Goal: Information Seeking & Learning: Learn about a topic

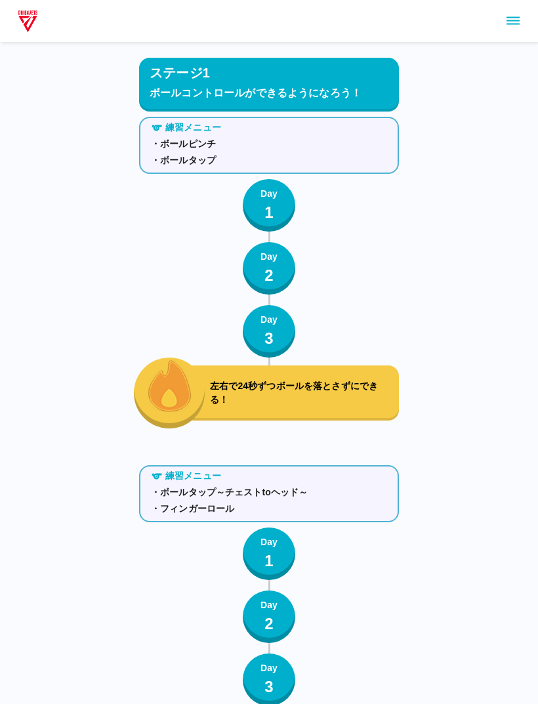
scroll to position [4987, 0]
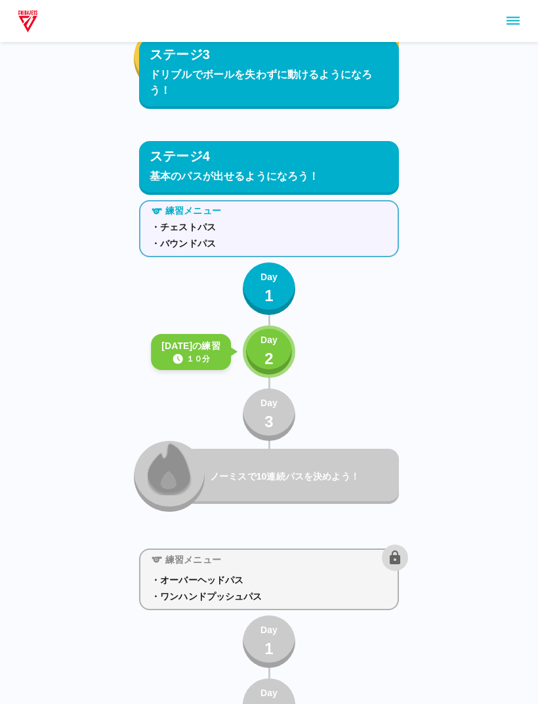
click at [273, 359] on p "2" at bounding box center [269, 359] width 9 height 24
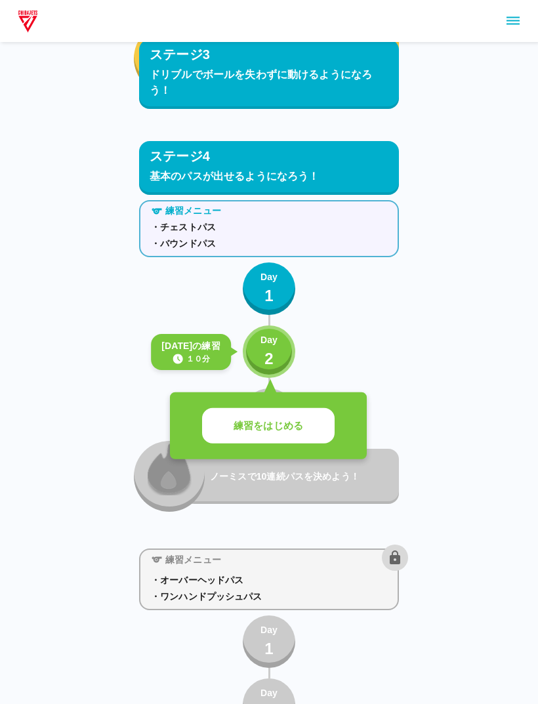
click at [301, 401] on div "練習をはじめる" at bounding box center [268, 427] width 197 height 68
click at [315, 439] on button "練習をはじめる" at bounding box center [268, 426] width 133 height 36
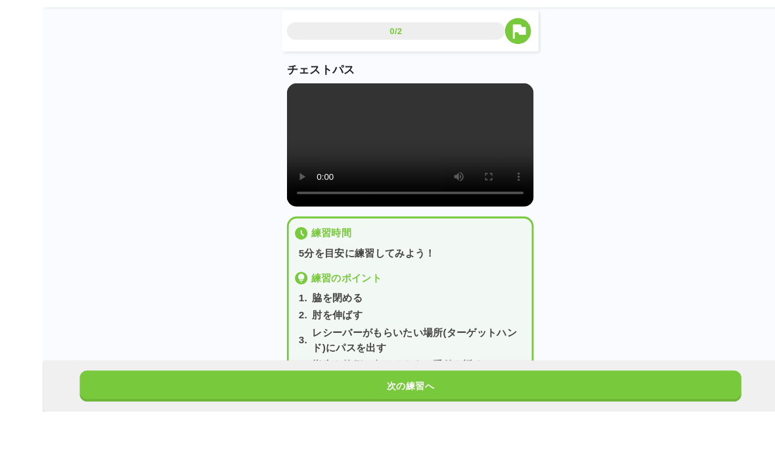
scroll to position [11, 0]
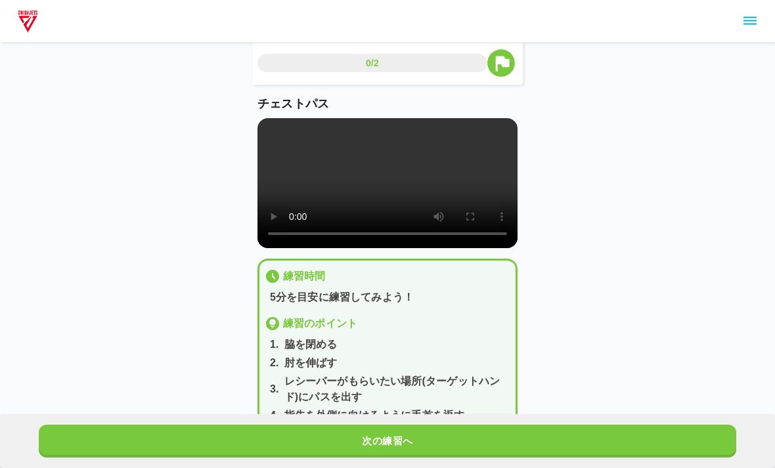
click at [387, 190] on video at bounding box center [387, 183] width 260 height 130
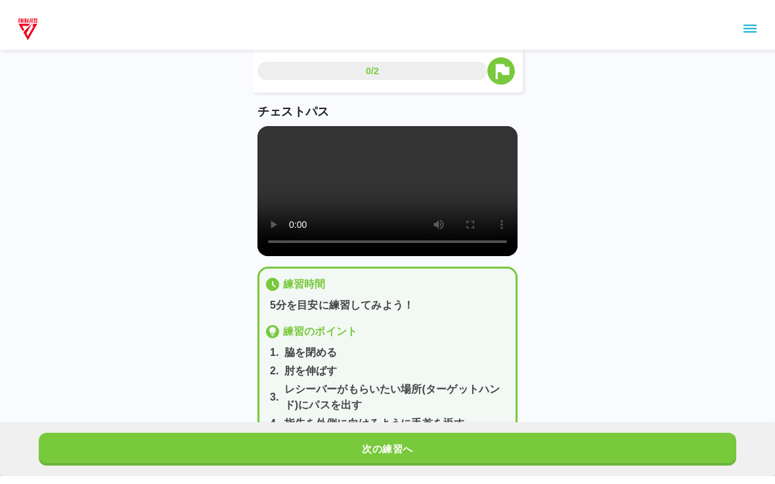
scroll to position [0, 0]
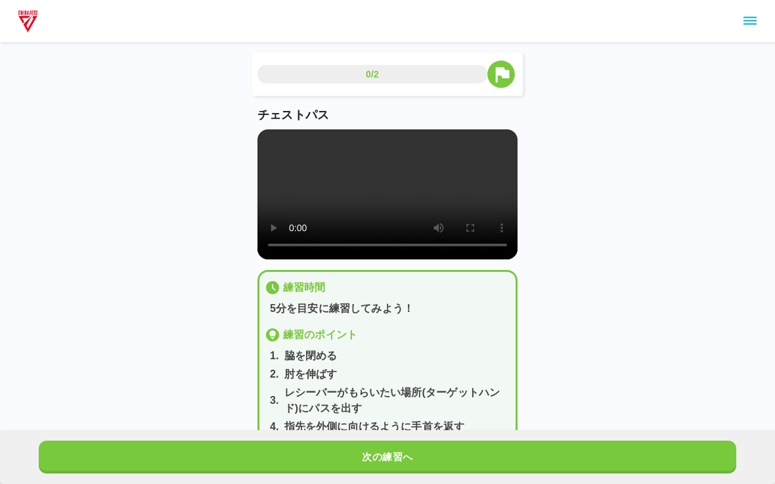
click at [270, 148] on video at bounding box center [387, 194] width 260 height 130
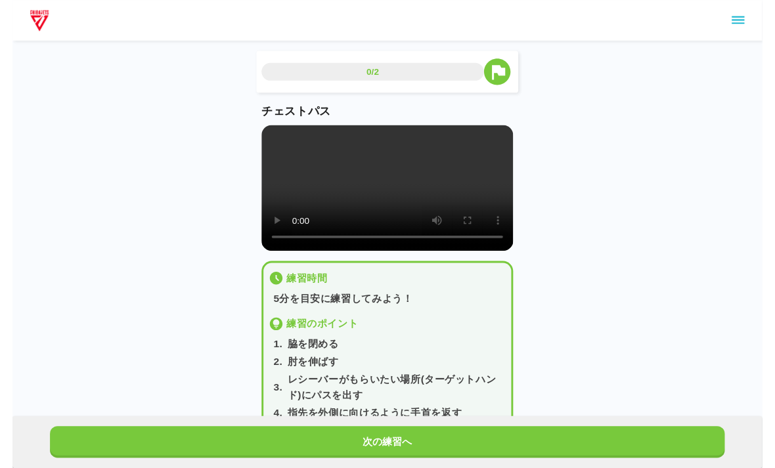
scroll to position [11, 0]
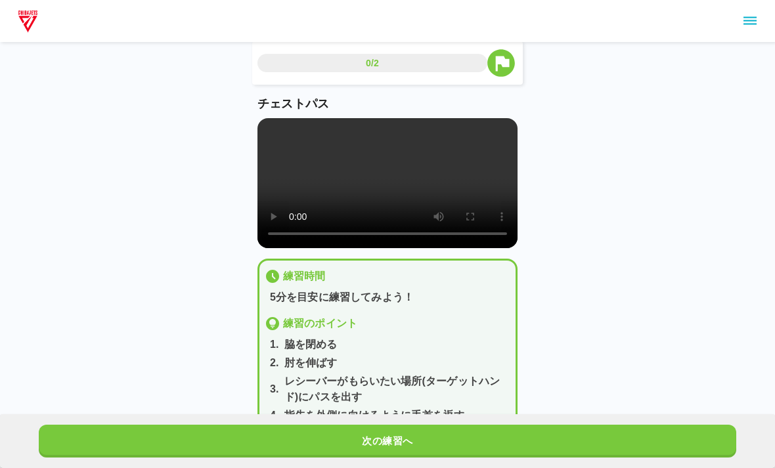
click at [452, 453] on div "0/2 チェストパス 練習時間 5分を目安に練習してみよう！ 練習のポイント 1 . 脇を閉める 2 . 肘を伸ばす 3 . [PERSON_NAME]がもら…" at bounding box center [387, 247] width 260 height 413
click at [471, 458] on button "次の練習へ" at bounding box center [387, 441] width 697 height 33
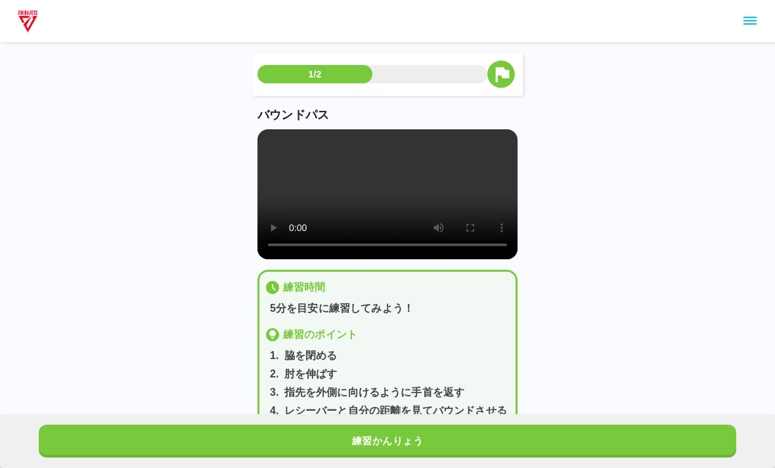
scroll to position [3, 0]
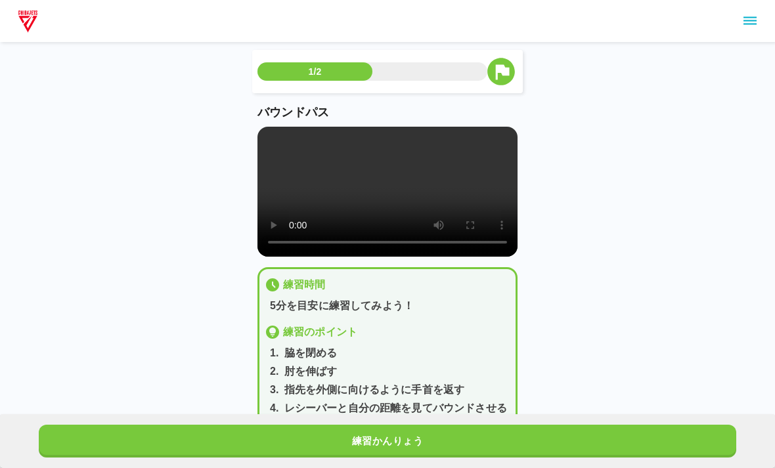
click at [391, 214] on video at bounding box center [387, 192] width 260 height 130
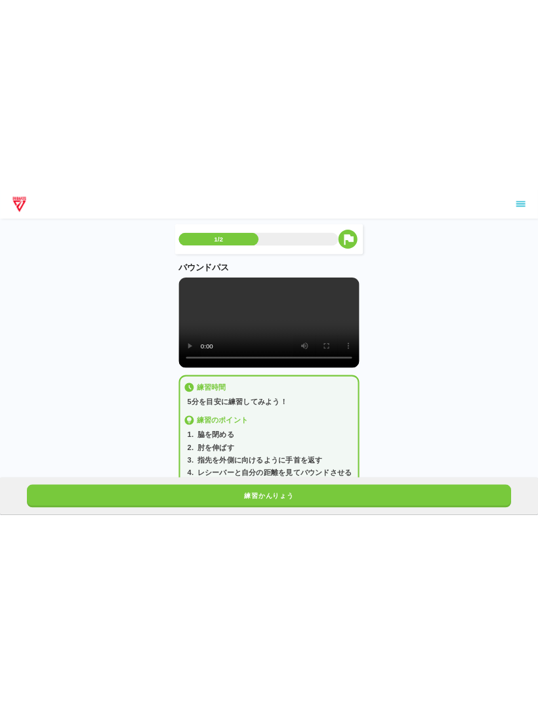
scroll to position [0, 0]
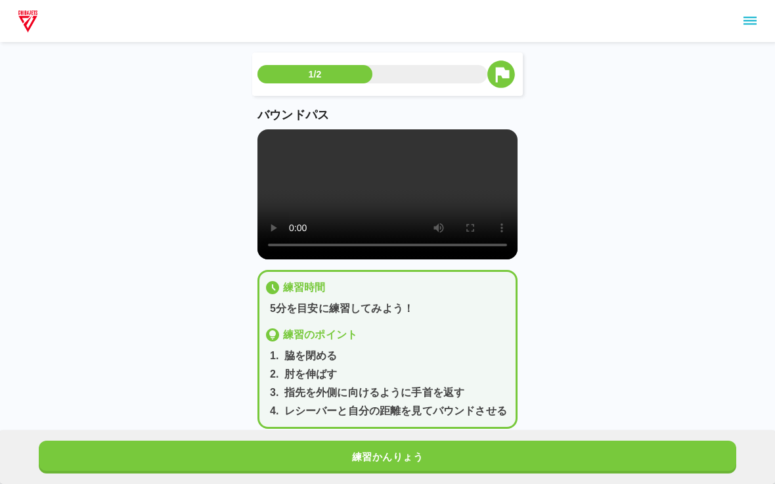
click at [270, 132] on video at bounding box center [387, 194] width 260 height 130
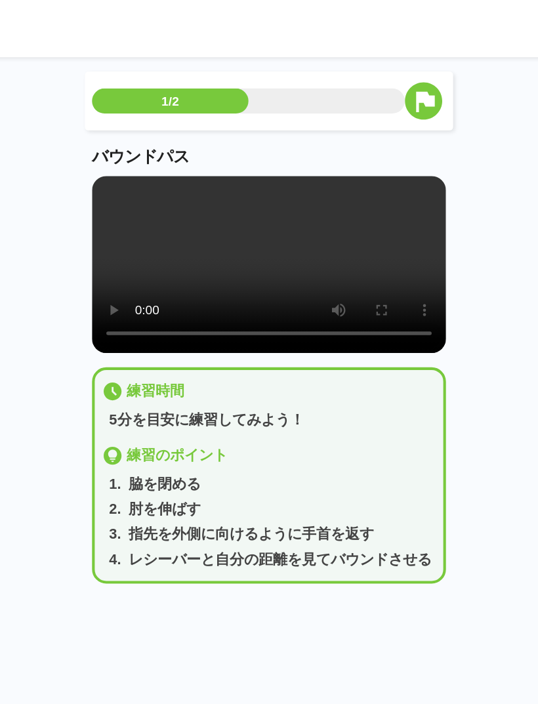
click at [199, 202] on video at bounding box center [269, 194] width 260 height 130
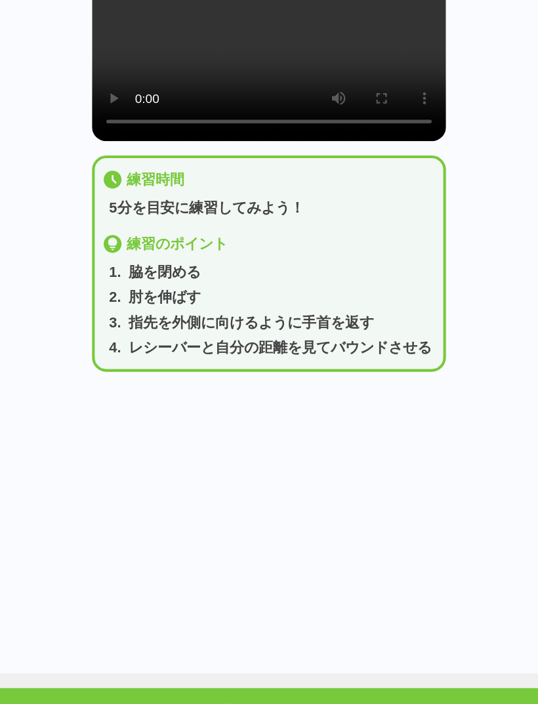
click at [236, 661] on button "練習かんりょう" at bounding box center [269, 677] width 484 height 33
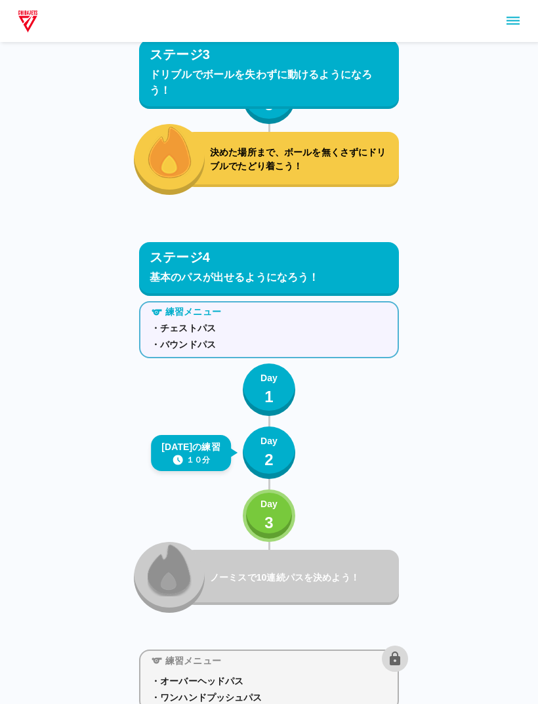
scroll to position [4886, 0]
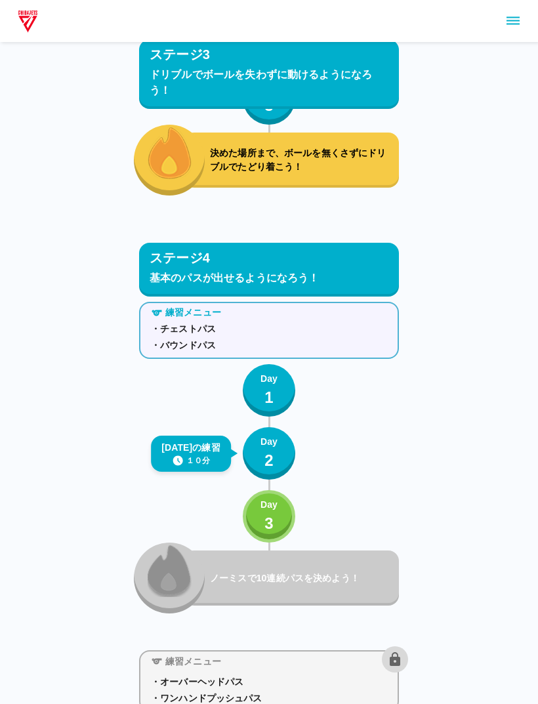
click at [276, 518] on div "Day 3" at bounding box center [269, 516] width 17 height 37
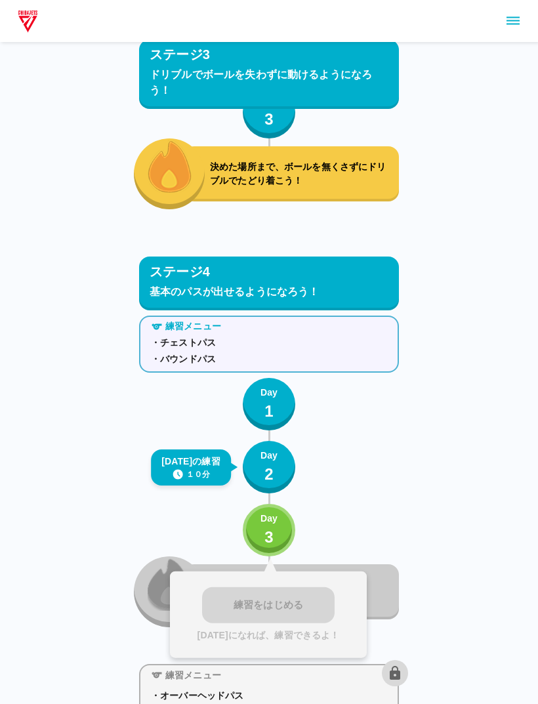
scroll to position [4901, 0]
